Goal: Information Seeking & Learning: Learn about a topic

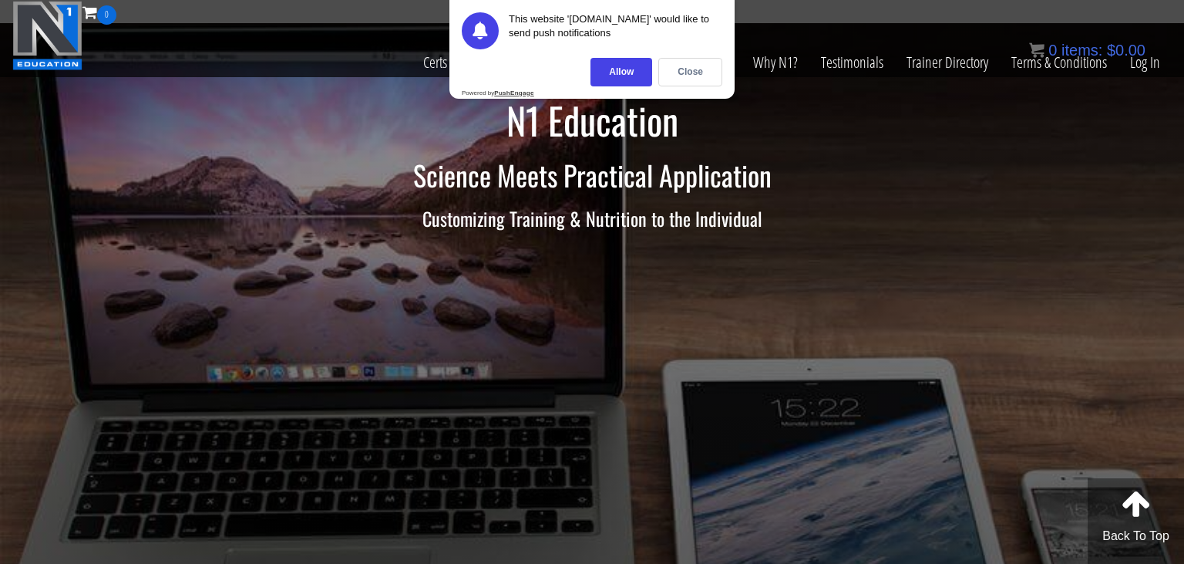
drag, startPoint x: 689, startPoint y: 76, endPoint x: 826, endPoint y: 126, distance: 146.4
click at [689, 75] on div "Close" at bounding box center [690, 72] width 64 height 29
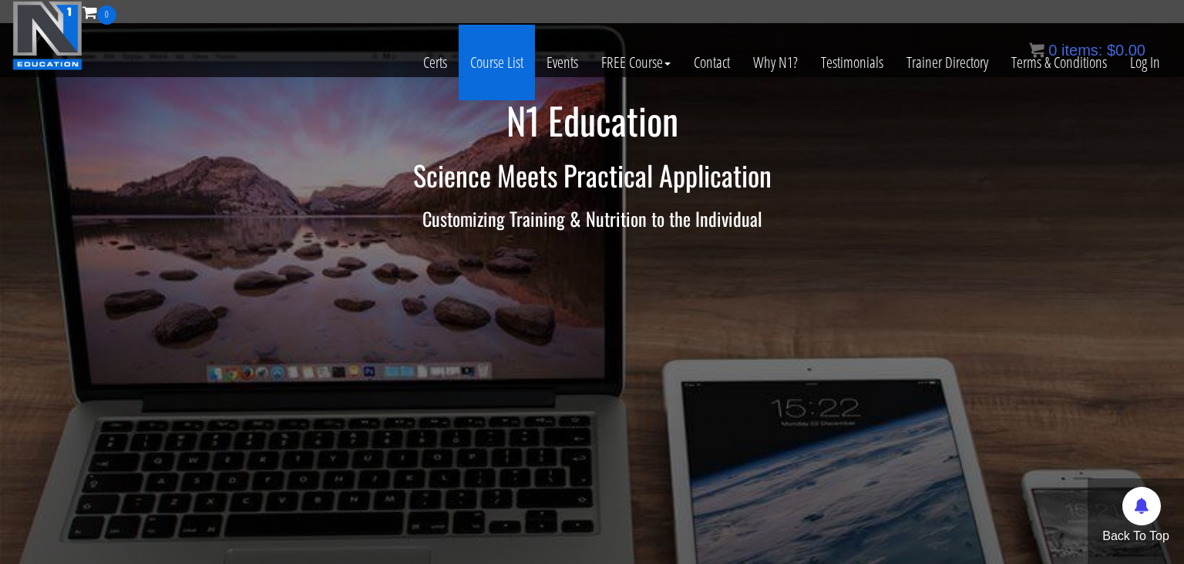
click at [504, 60] on link "Course List" at bounding box center [497, 63] width 76 height 76
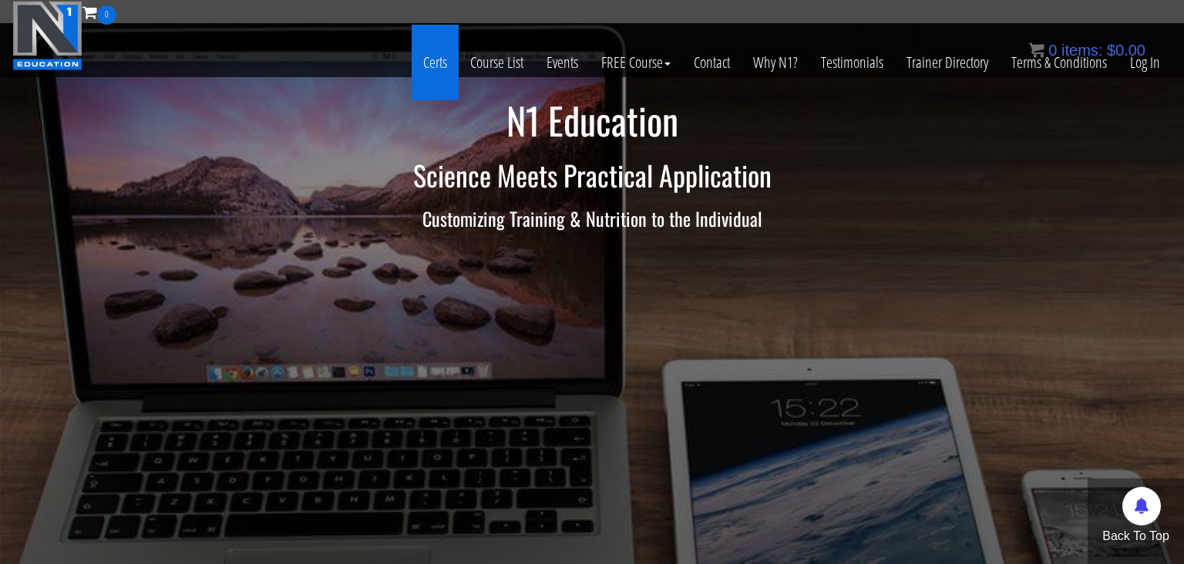
click at [447, 72] on link "Certs" at bounding box center [435, 63] width 47 height 76
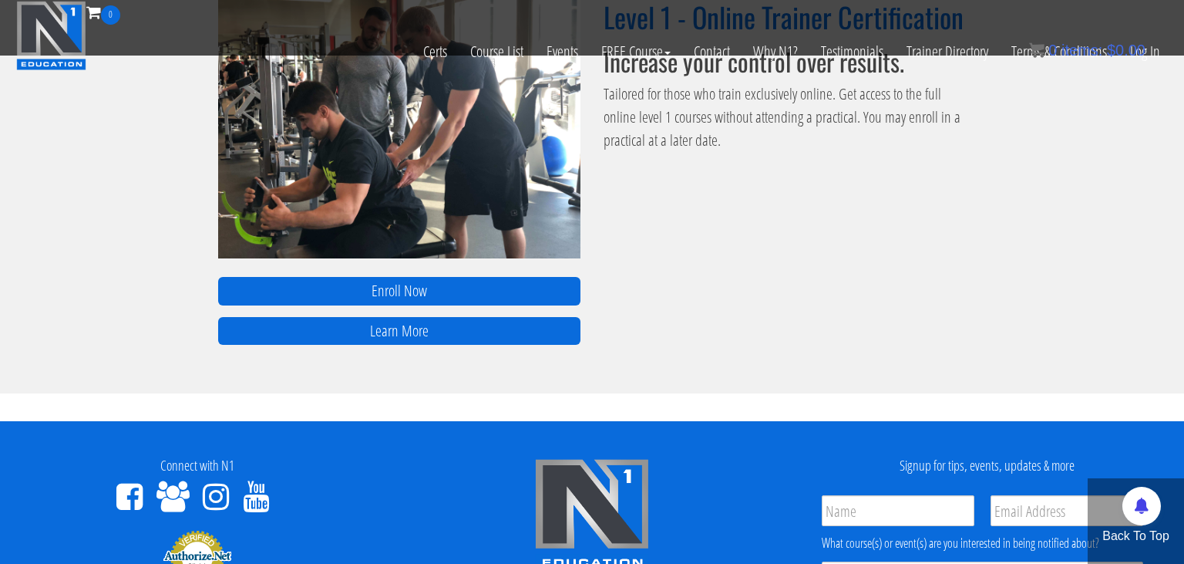
scroll to position [1046, 0]
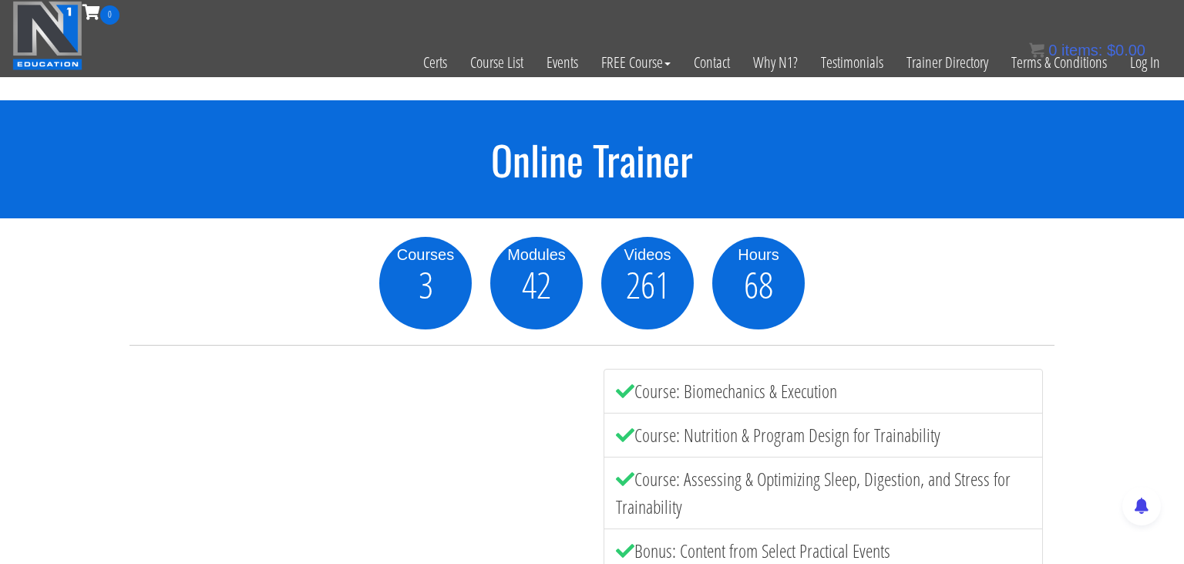
click at [79, 47] on img at bounding box center [47, 35] width 70 height 69
click at [58, 48] on img at bounding box center [47, 35] width 70 height 69
click at [57, 49] on img at bounding box center [47, 35] width 70 height 69
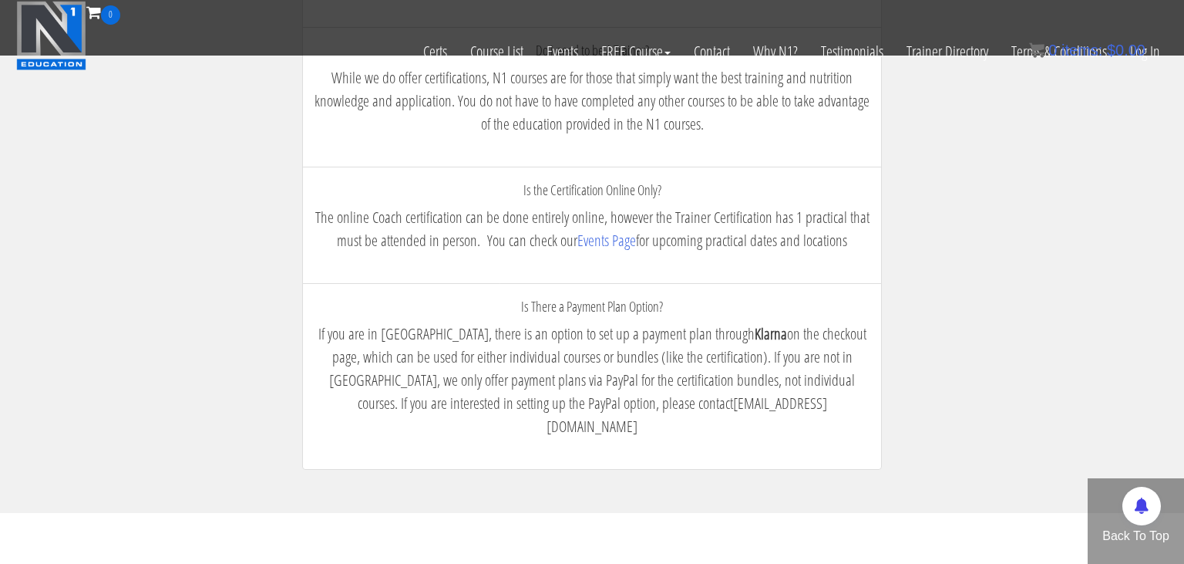
scroll to position [3004, 0]
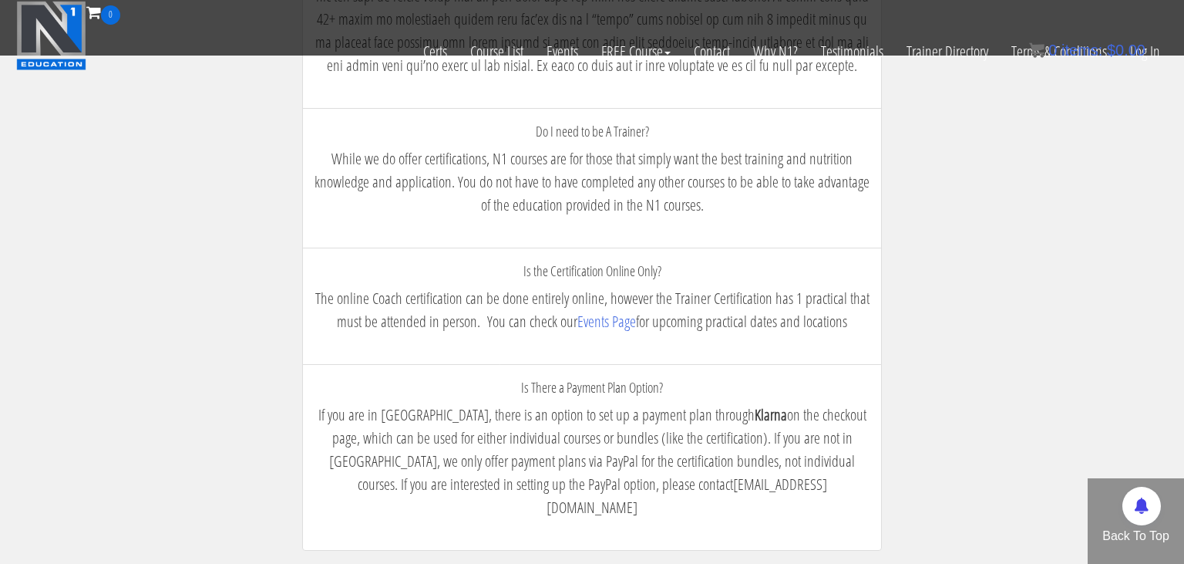
click at [497, 178] on p "While we do offer certifications, N1 courses are for those that simply want the…" at bounding box center [592, 181] width 555 height 69
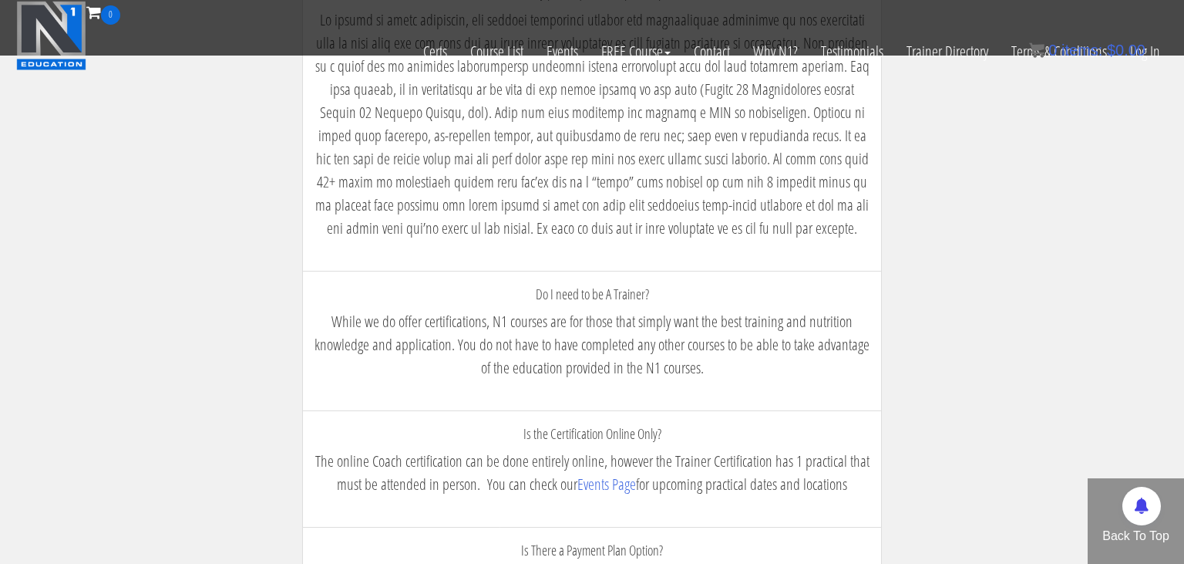
scroll to position [2760, 0]
